Goal: Task Accomplishment & Management: Manage account settings

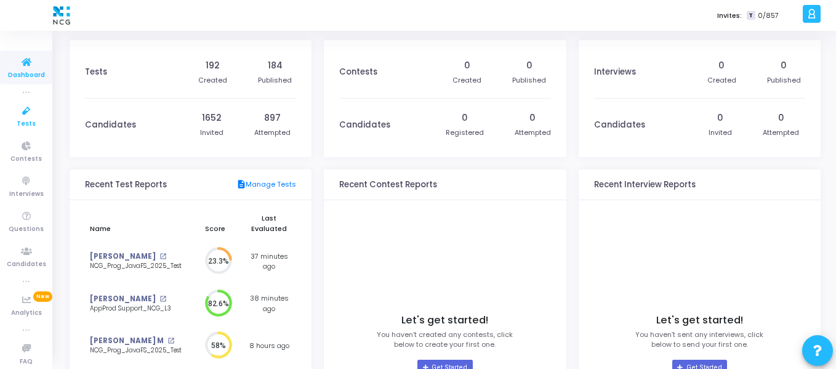
click at [23, 126] on span "Tests" at bounding box center [26, 124] width 19 height 10
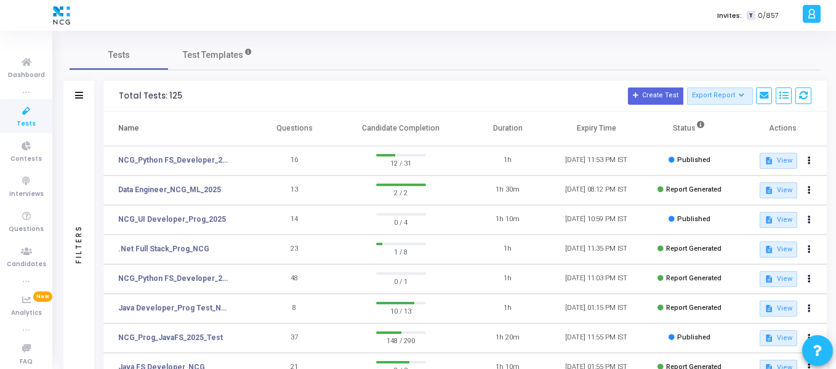
click at [24, 111] on icon at bounding box center [27, 110] width 26 height 15
click at [20, 115] on icon at bounding box center [27, 110] width 26 height 15
click at [142, 157] on link "NCG_Python FS_Developer_2025" at bounding box center [174, 160] width 113 height 11
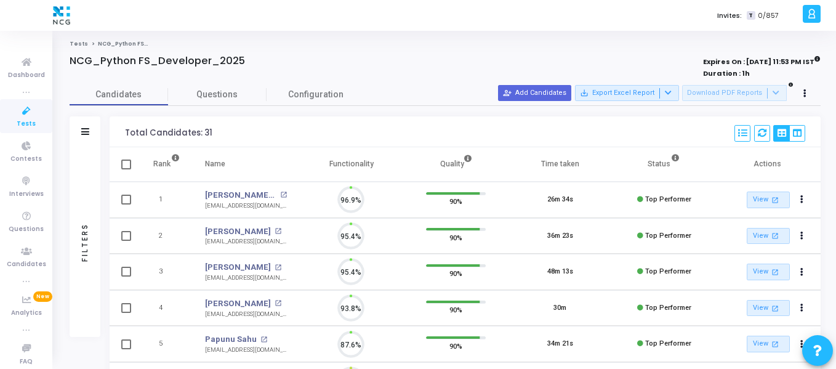
scroll to position [6, 6]
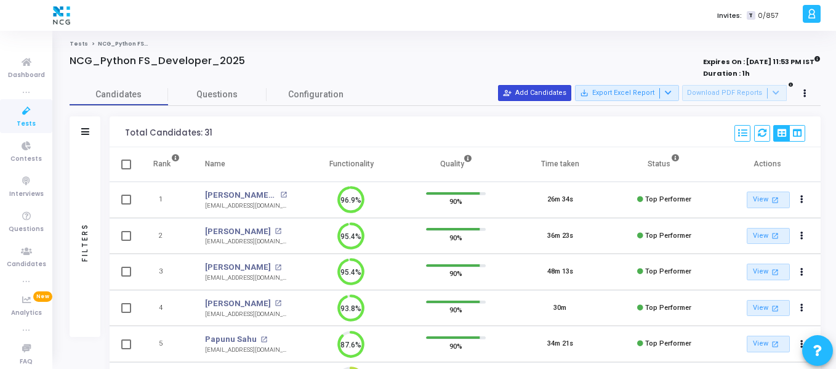
click at [545, 89] on button "person_add_alt Add Candidates" at bounding box center [534, 93] width 73 height 16
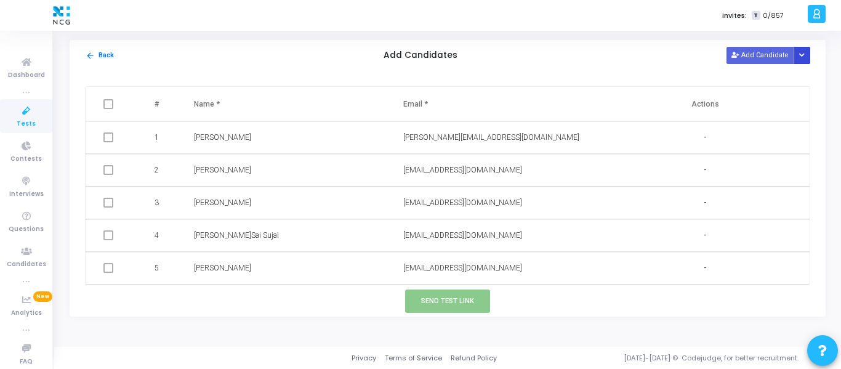
click at [807, 57] on button "Button group with nested dropdown" at bounding box center [802, 55] width 17 height 17
click at [781, 86] on button "Upload Candidate List" at bounding box center [758, 79] width 94 height 17
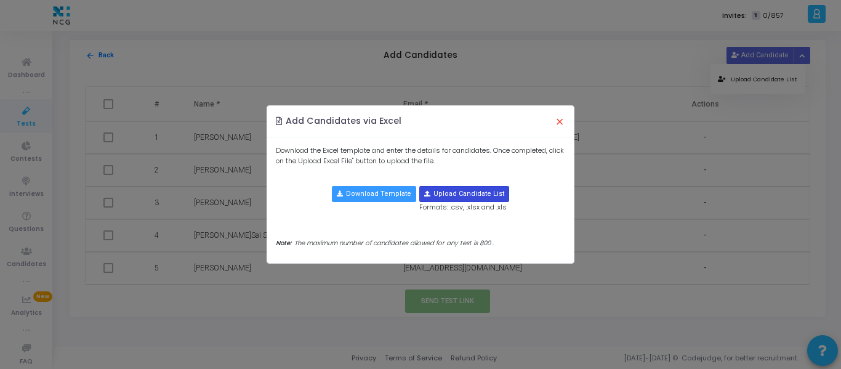
click at [469, 199] on input "file" at bounding box center [464, 194] width 89 height 15
type input "C:\fakepath\CodeJudge Test_Python.csv"
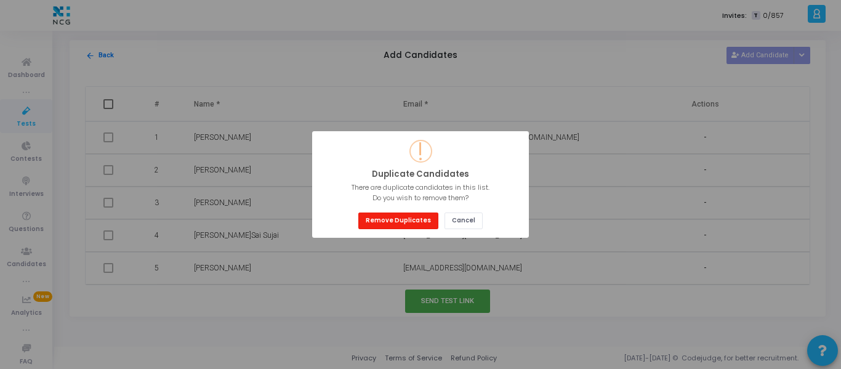
click at [370, 212] on button "Remove Duplicates" at bounding box center [398, 220] width 80 height 17
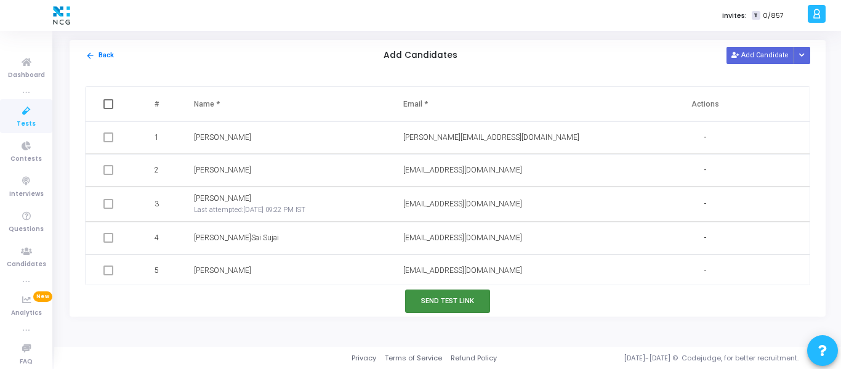
click at [445, 303] on button "Send Test Link" at bounding box center [447, 300] width 85 height 23
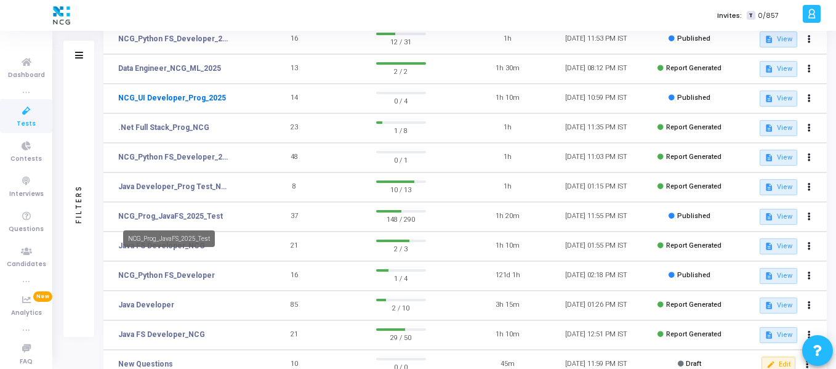
scroll to position [122, 0]
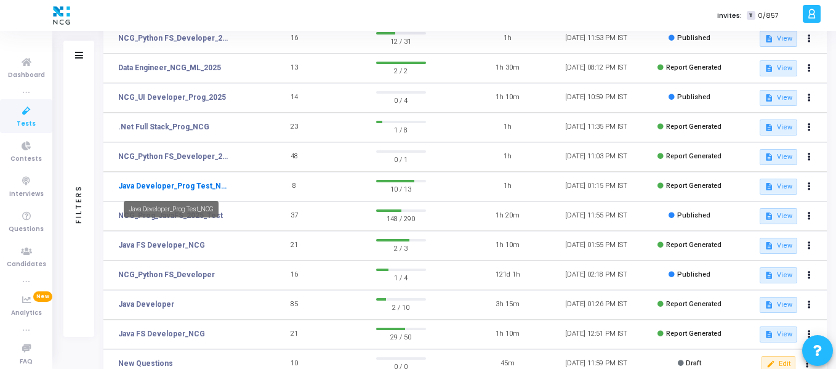
click at [179, 184] on link "Java Developer_Prog Test_NCG" at bounding box center [174, 185] width 113 height 11
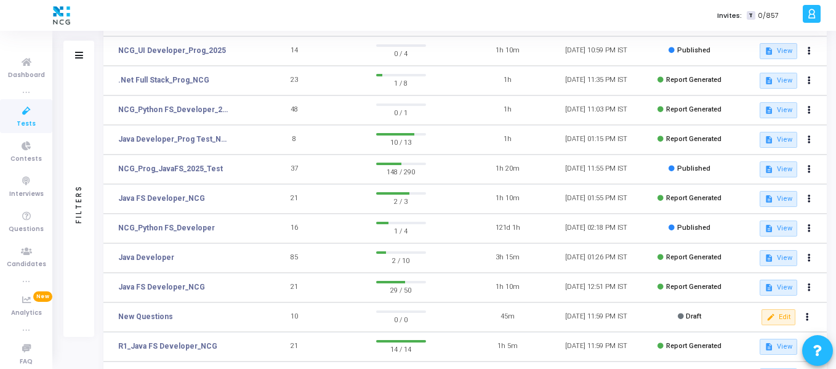
scroll to position [169, 0]
click at [153, 169] on link "NCG_Prog_JavaFS_2025_Test" at bounding box center [170, 168] width 105 height 11
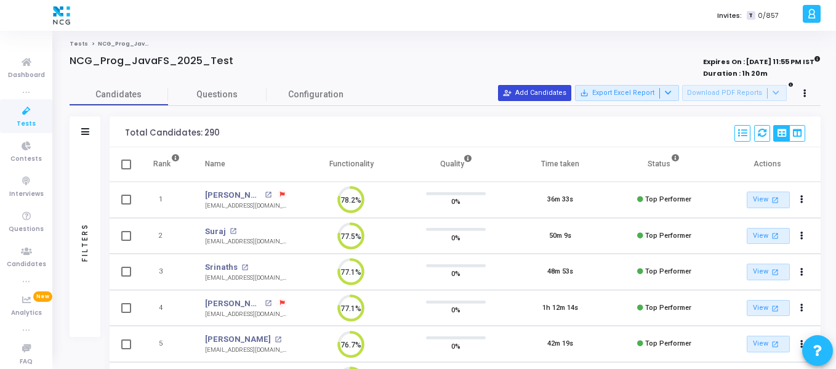
click at [529, 87] on button "person_add_alt Add Candidates" at bounding box center [534, 93] width 73 height 16
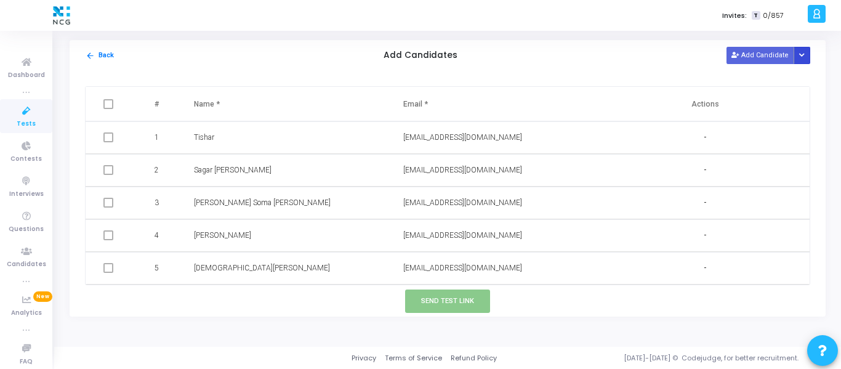
click at [802, 59] on icon "Button group with nested dropdown" at bounding box center [802, 55] width 6 height 6
click at [774, 84] on button "Upload Candidate List" at bounding box center [758, 79] width 94 height 17
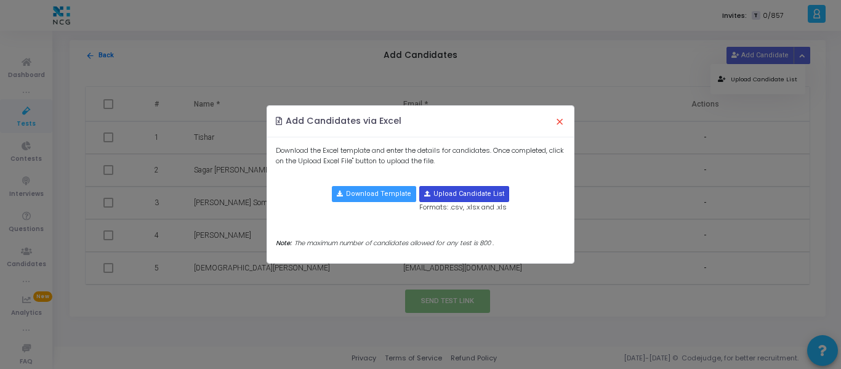
click at [461, 191] on input "file" at bounding box center [464, 194] width 89 height 15
type input "C:\fakepath\CodeJudge Test_Java.csv"
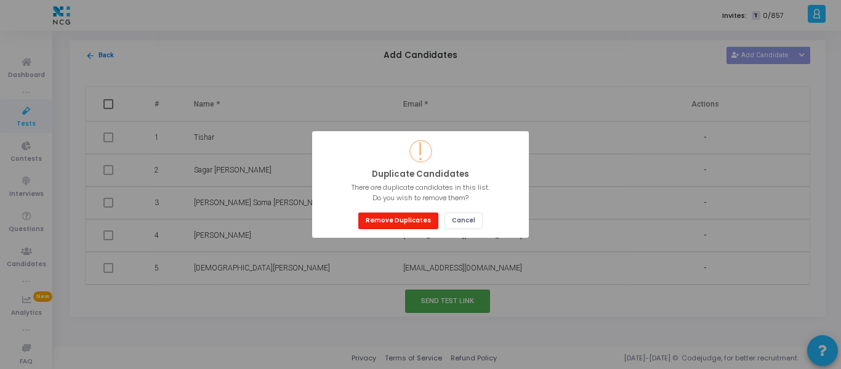
click at [422, 228] on button "Remove Duplicates" at bounding box center [398, 220] width 80 height 17
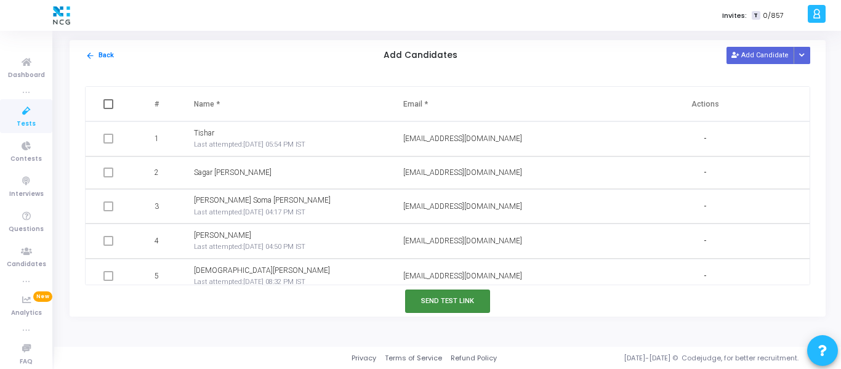
click at [445, 304] on button "Send Test Link" at bounding box center [447, 300] width 85 height 23
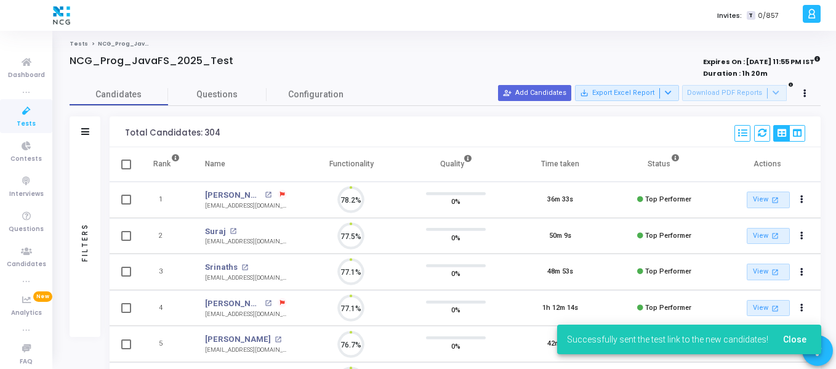
scroll to position [26, 31]
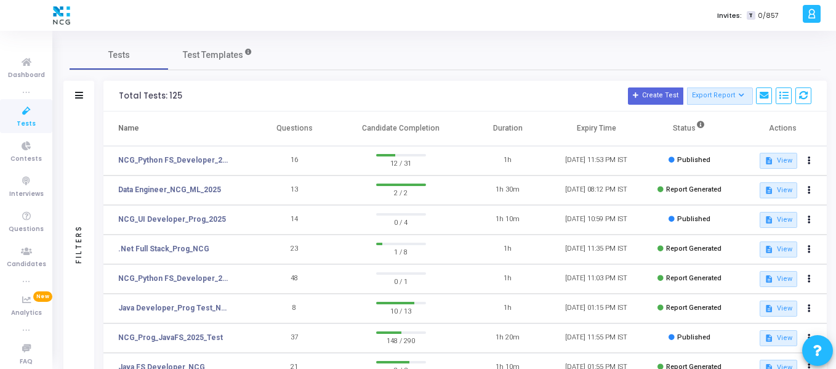
scroll to position [286, 0]
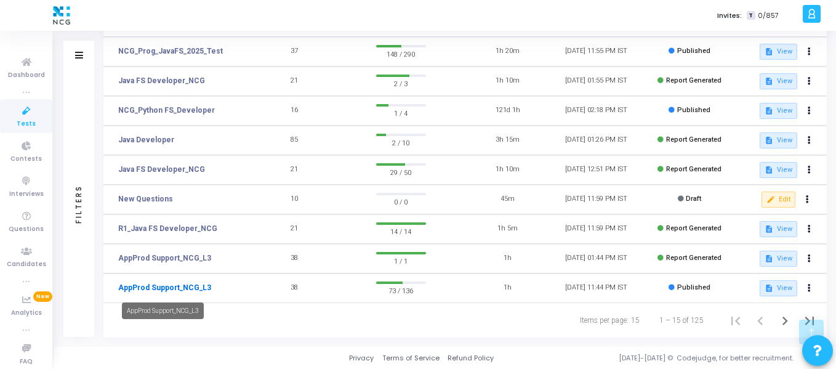
click at [197, 286] on link "AppProd Support_NCG_L3" at bounding box center [164, 287] width 93 height 11
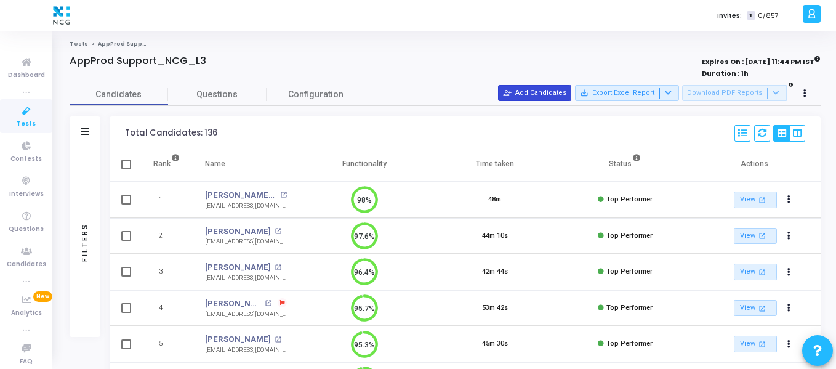
click at [533, 85] on button "person_add_alt Add Candidates" at bounding box center [534, 93] width 73 height 16
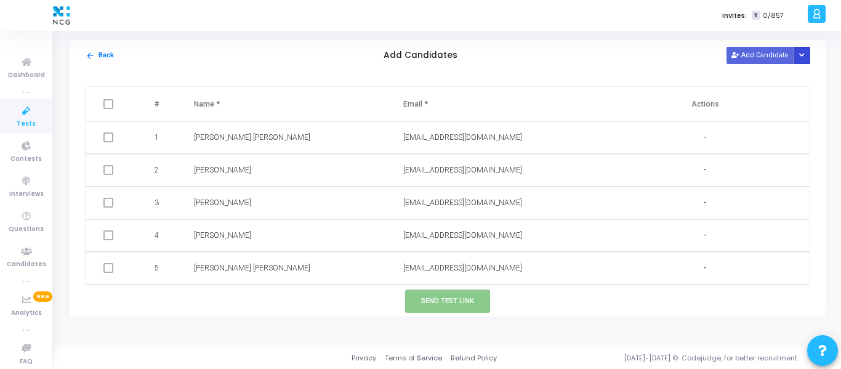
click at [807, 56] on button "Button group with nested dropdown" at bounding box center [802, 55] width 17 height 17
click at [780, 85] on button "Upload Candidate List" at bounding box center [758, 79] width 94 height 17
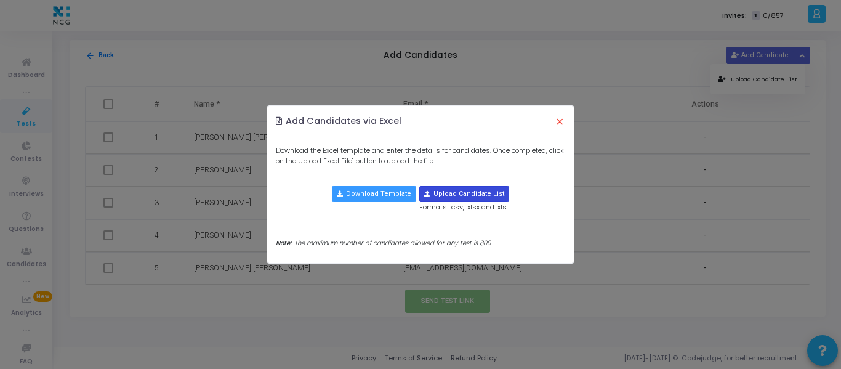
click at [477, 191] on input "file" at bounding box center [464, 194] width 89 height 15
type input "C:\fakepath\CodeJudge Test _Prod Support.csv"
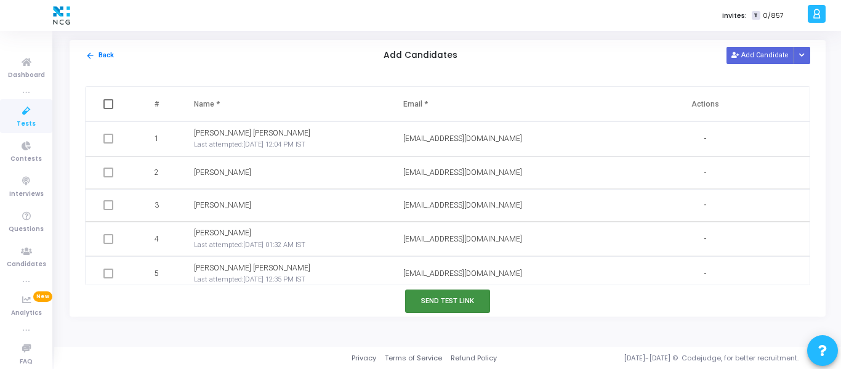
click at [435, 305] on button "Send Test Link" at bounding box center [447, 300] width 85 height 23
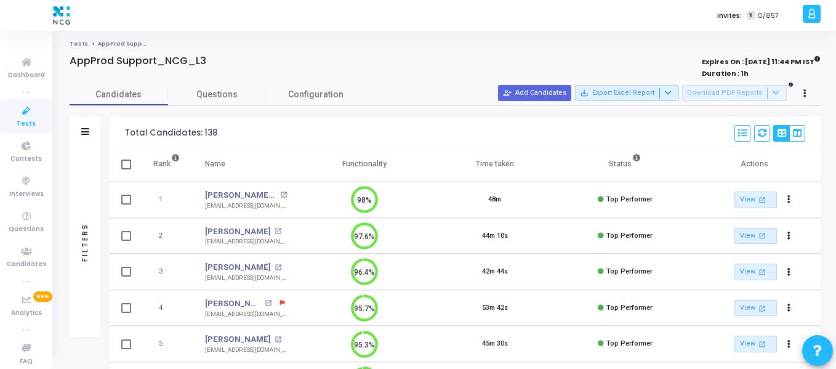
scroll to position [6, 6]
click at [21, 114] on icon at bounding box center [27, 110] width 26 height 15
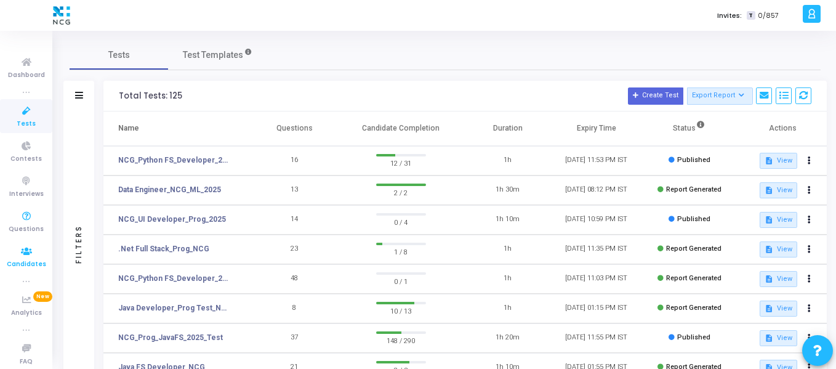
click at [20, 249] on icon at bounding box center [27, 251] width 26 height 15
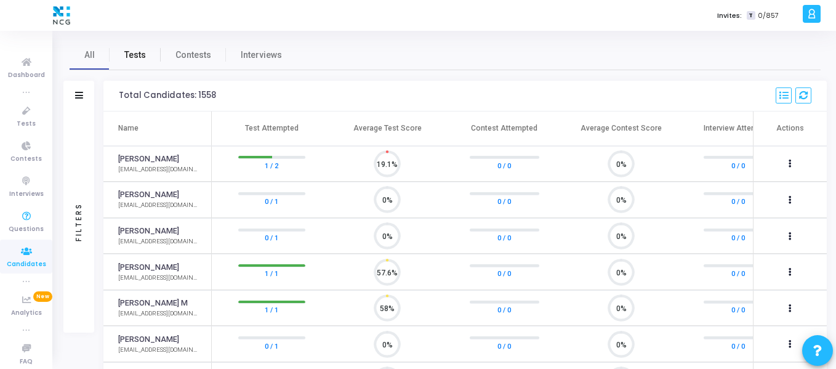
click at [126, 57] on span "Tests" at bounding box center [135, 55] width 22 height 13
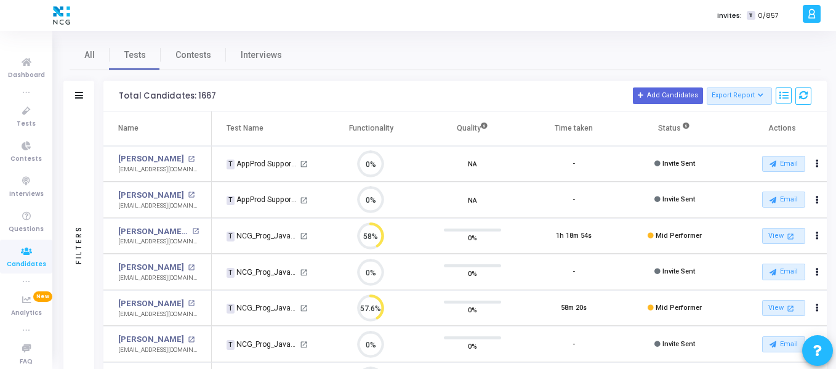
click at [84, 102] on div "Filters" at bounding box center [78, 96] width 31 height 31
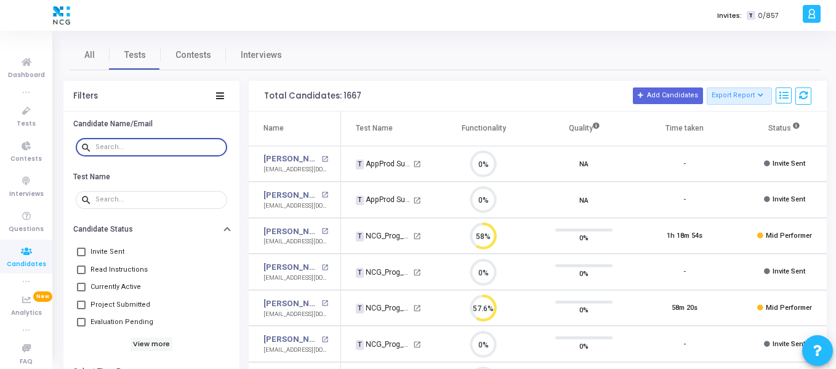
click at [139, 144] on input "text" at bounding box center [158, 147] width 127 height 7
paste input "manukn720@gmail.com"
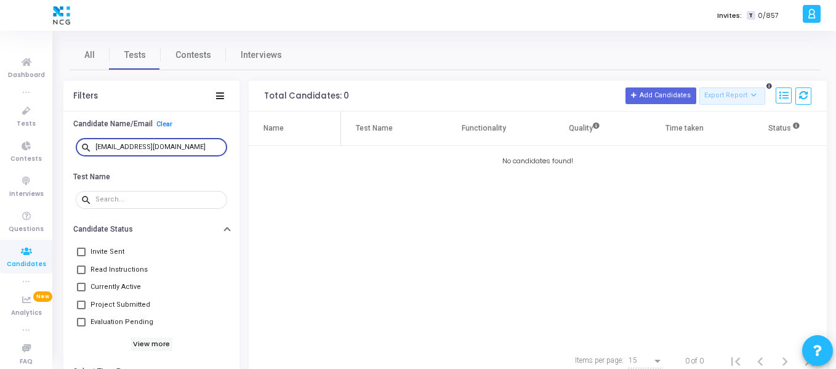
type input "manukn720@gmail.com"
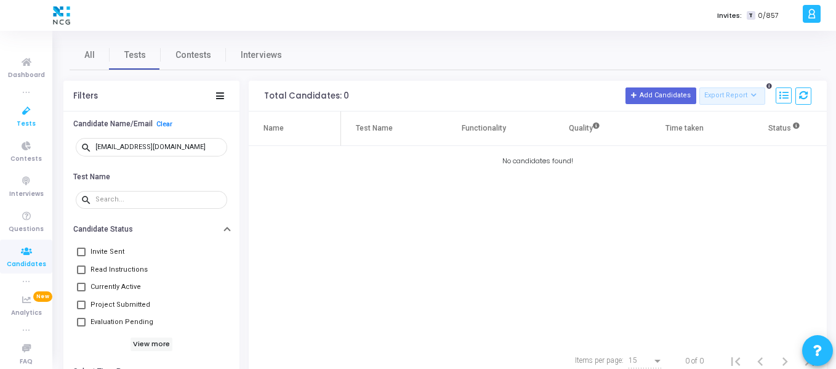
click at [23, 110] on icon at bounding box center [27, 110] width 26 height 15
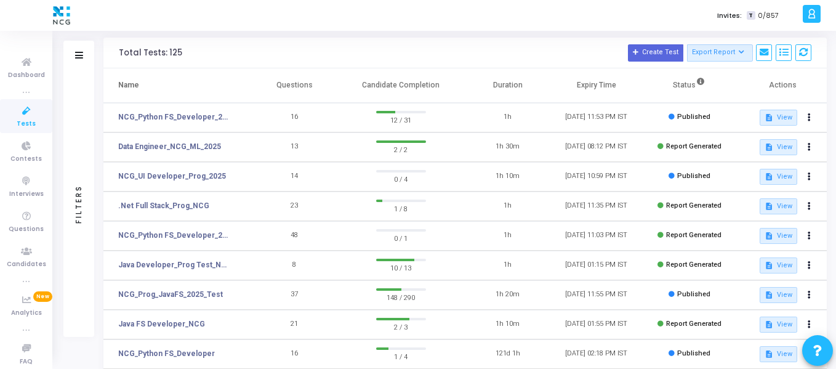
scroll to position [44, 0]
click at [189, 175] on link "NCG_UI Developer_Prog_2025" at bounding box center [172, 175] width 108 height 11
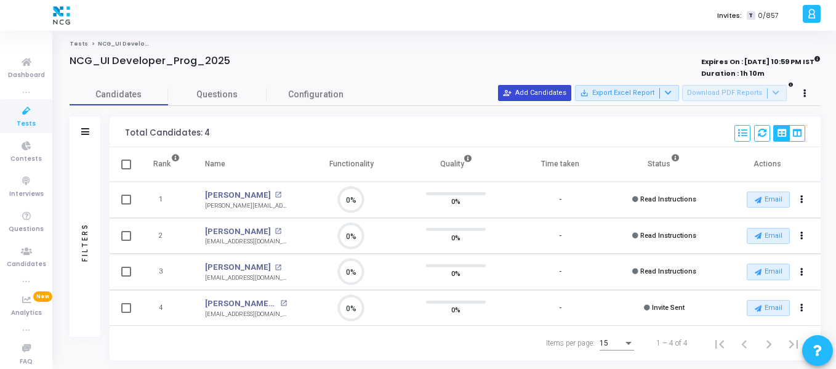
scroll to position [26, 31]
click at [533, 94] on button "person_add_alt Add Candidates" at bounding box center [534, 93] width 73 height 16
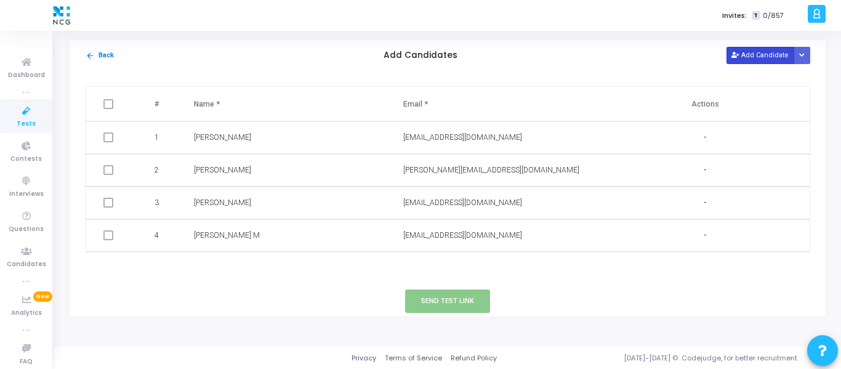
click at [738, 58] on icon at bounding box center [735, 55] width 7 height 7
click at [436, 269] on input "text" at bounding box center [466, 268] width 127 height 20
click at [732, 267] on button "Cancel" at bounding box center [722, 268] width 36 height 17
click at [738, 59] on icon at bounding box center [735, 55] width 7 height 7
click at [447, 272] on input "text" at bounding box center [466, 268] width 127 height 20
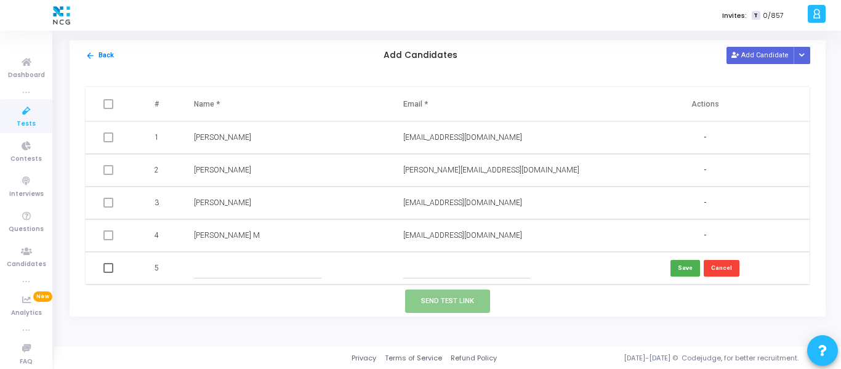
paste input "angularmithun9@gmail.com"
type input "angularmithun9@gmail.com"
click at [258, 271] on input "text" at bounding box center [257, 268] width 127 height 20
paste input "Mithun Kumar Mohapatra"
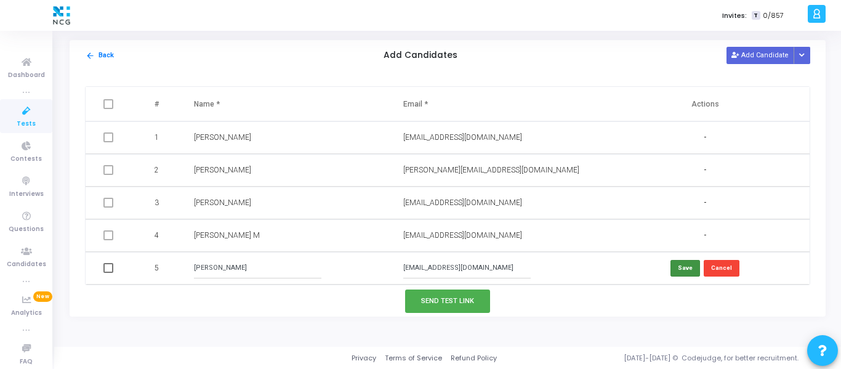
type input "Mithun Kumar Mohapatra"
click at [694, 276] on button "Save" at bounding box center [686, 268] width 30 height 17
click at [455, 305] on button "Send Test Link" at bounding box center [447, 300] width 85 height 23
